Goal: Task Accomplishment & Management: Manage account settings

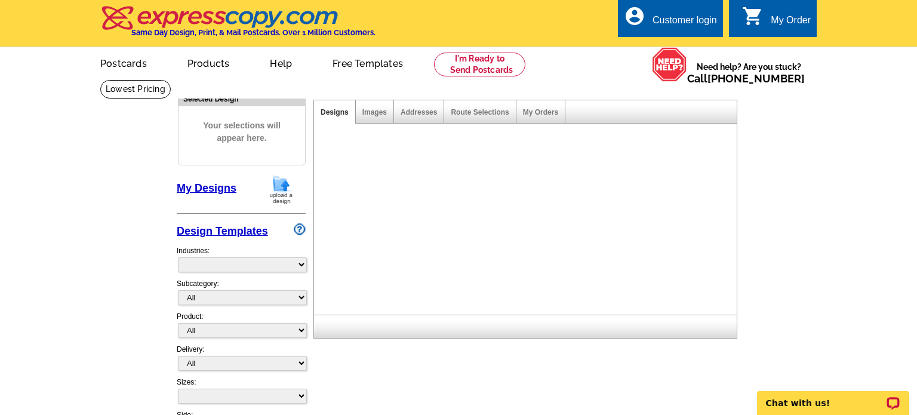
click at [681, 15] on div "Customer login" at bounding box center [685, 23] width 64 height 17
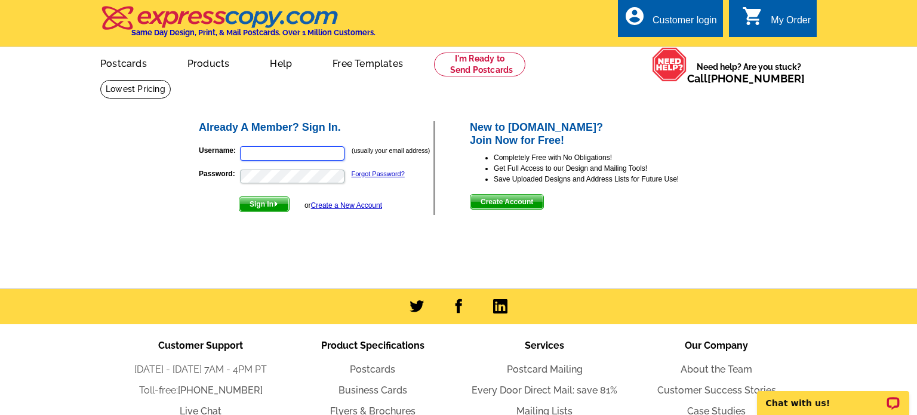
click at [282, 148] on input "Username:" at bounding box center [292, 153] width 104 height 14
paste input "[EMAIL_ADDRESS][DOMAIN_NAME]"
type input "[EMAIL_ADDRESS][DOMAIN_NAME]"
click at [278, 205] on img "submit" at bounding box center [275, 203] width 5 height 5
